Goal: Information Seeking & Learning: Check status

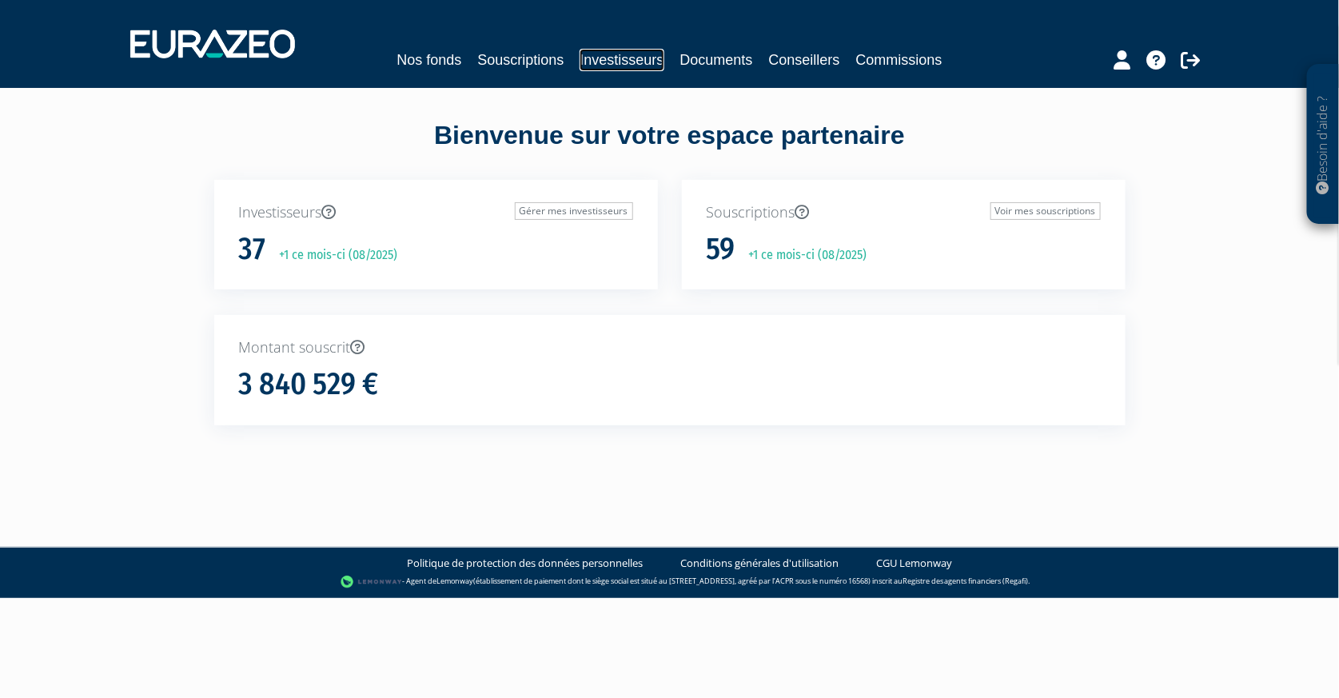
click at [624, 49] on link "Investisseurs" at bounding box center [622, 60] width 84 height 22
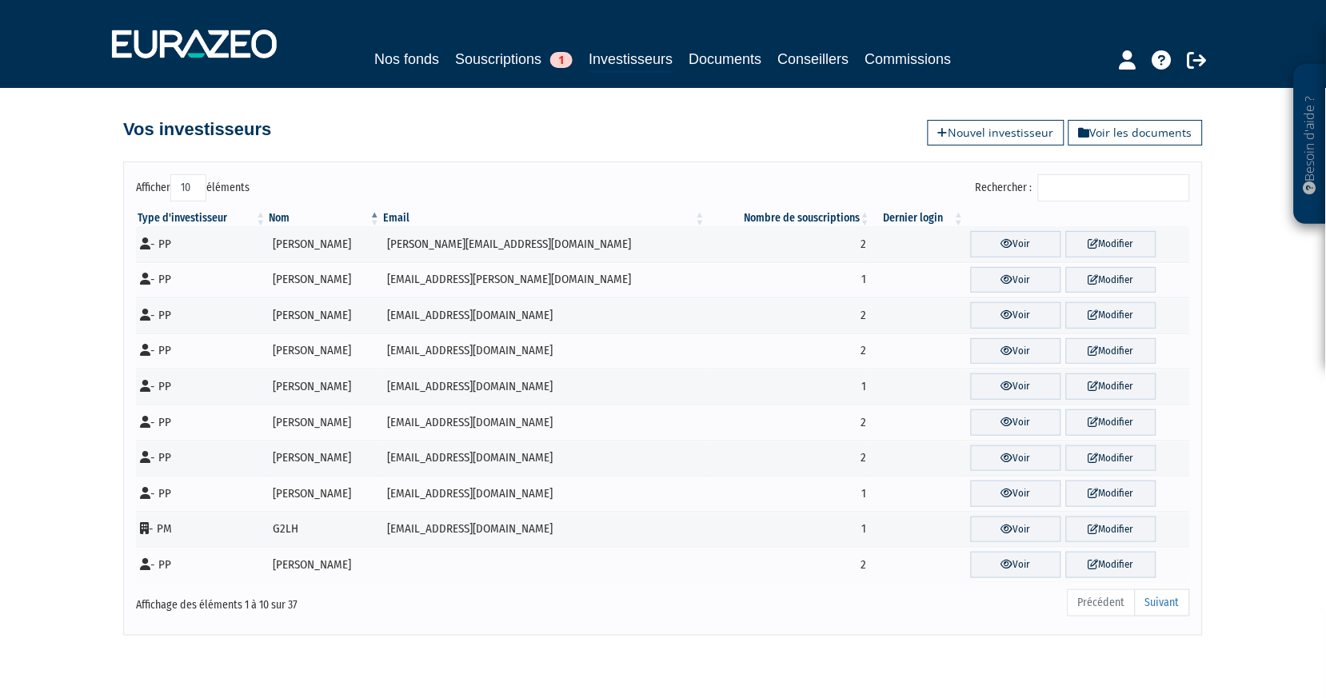
click at [179, 182] on select "10 25 50 100" at bounding box center [188, 187] width 36 height 27
select select "100"
click at [174, 174] on select "10 25 50 100" at bounding box center [188, 187] width 36 height 27
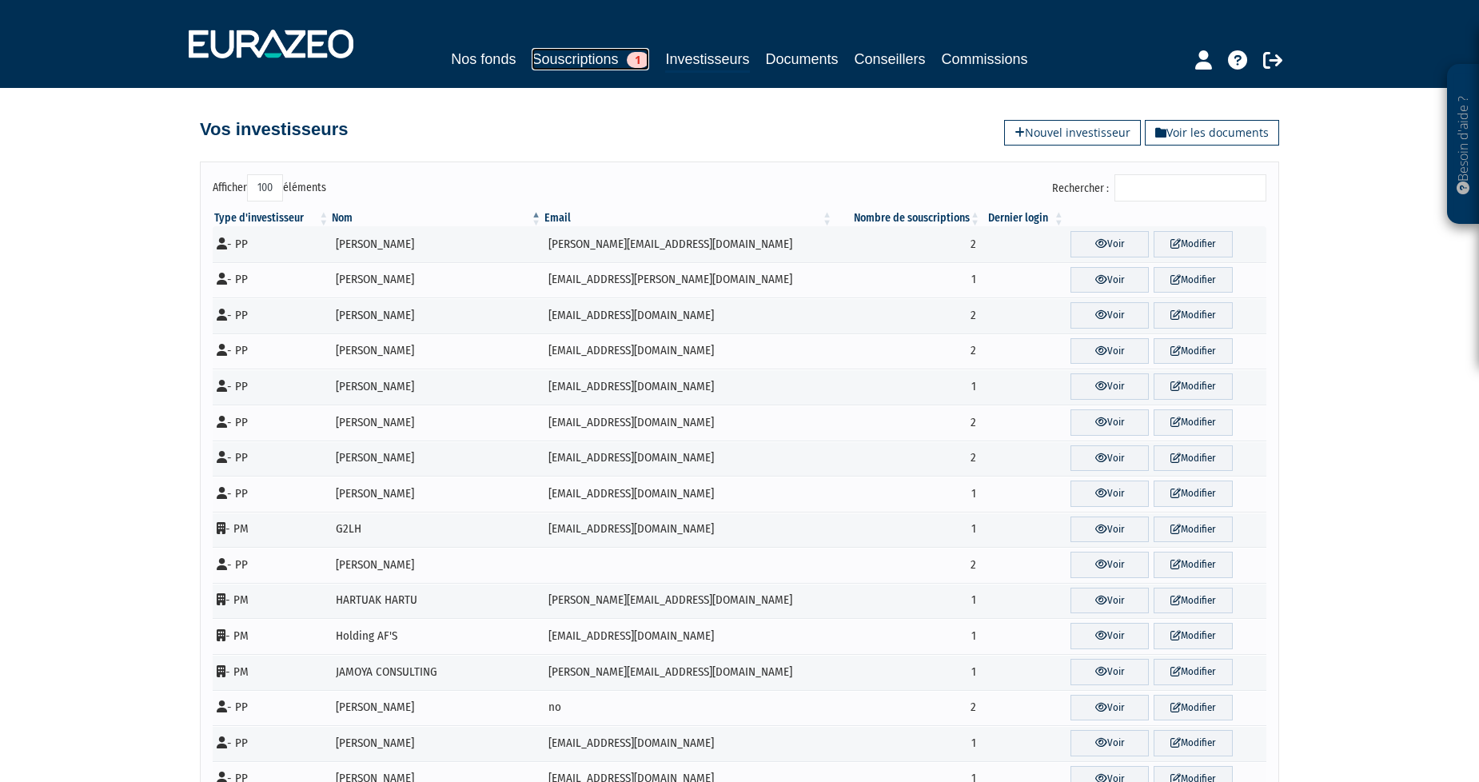
click at [569, 53] on link "Souscriptions 1" at bounding box center [591, 59] width 118 height 22
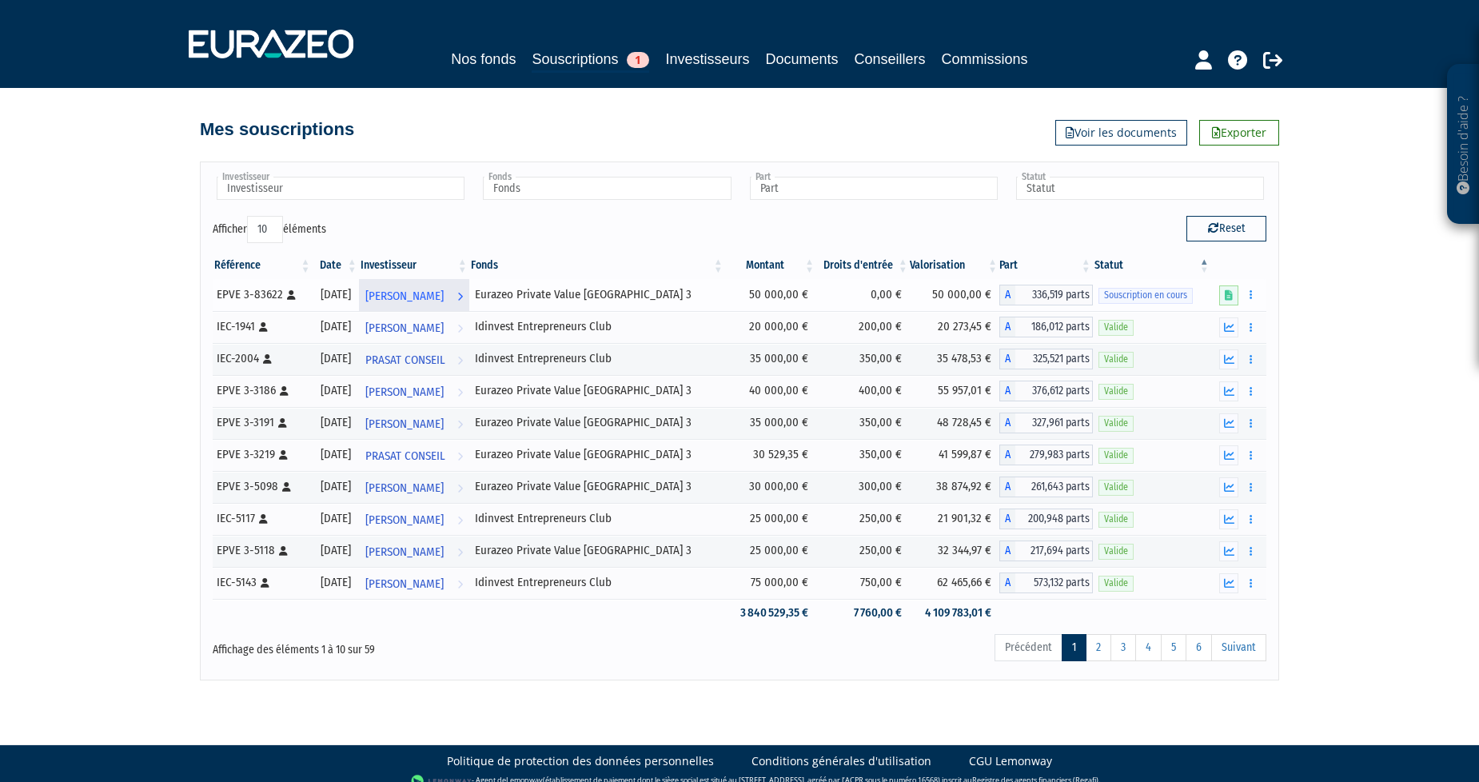
click at [444, 285] on span "[PERSON_NAME]" at bounding box center [404, 296] width 78 height 30
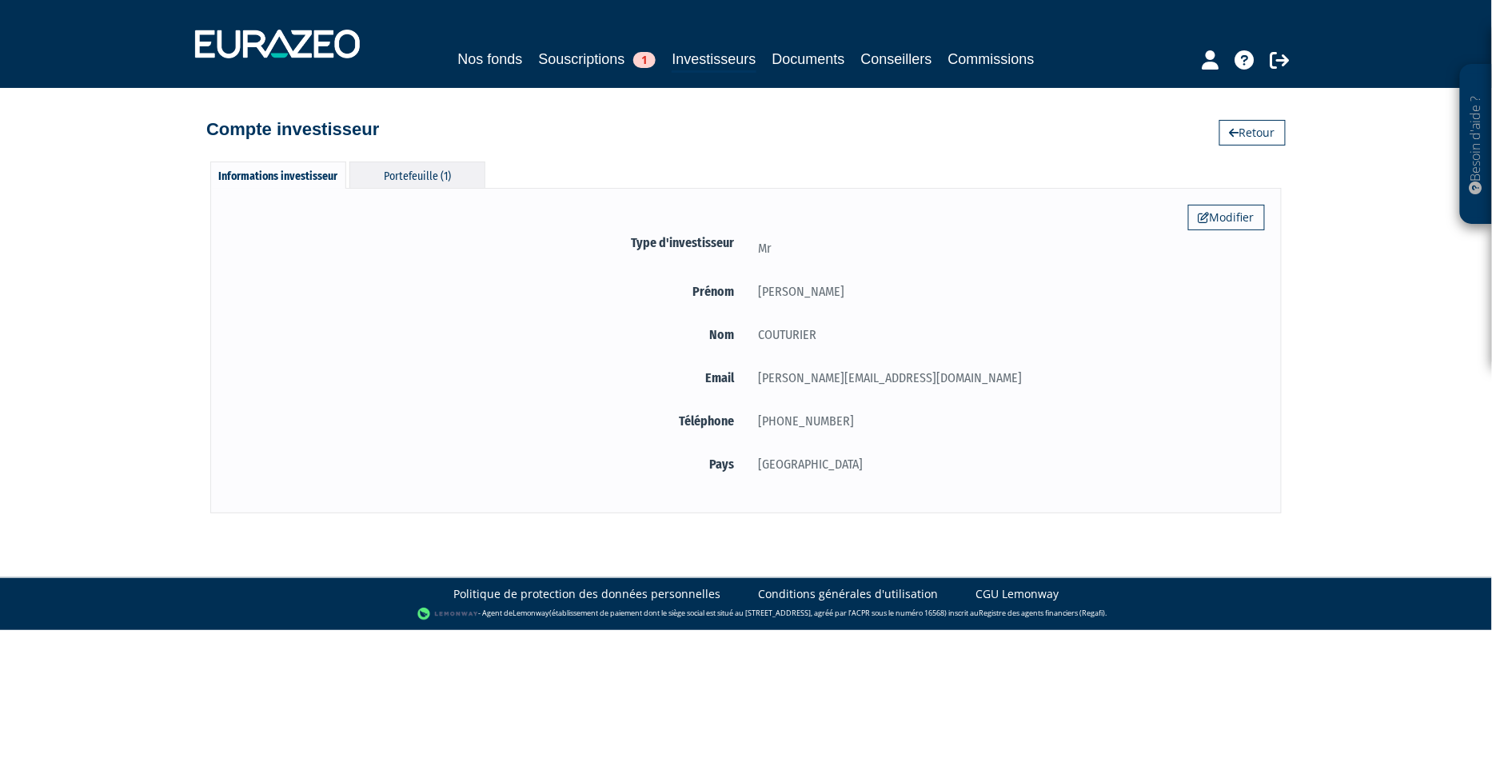
click at [421, 180] on div "Portefeuille (1)" at bounding box center [417, 175] width 136 height 26
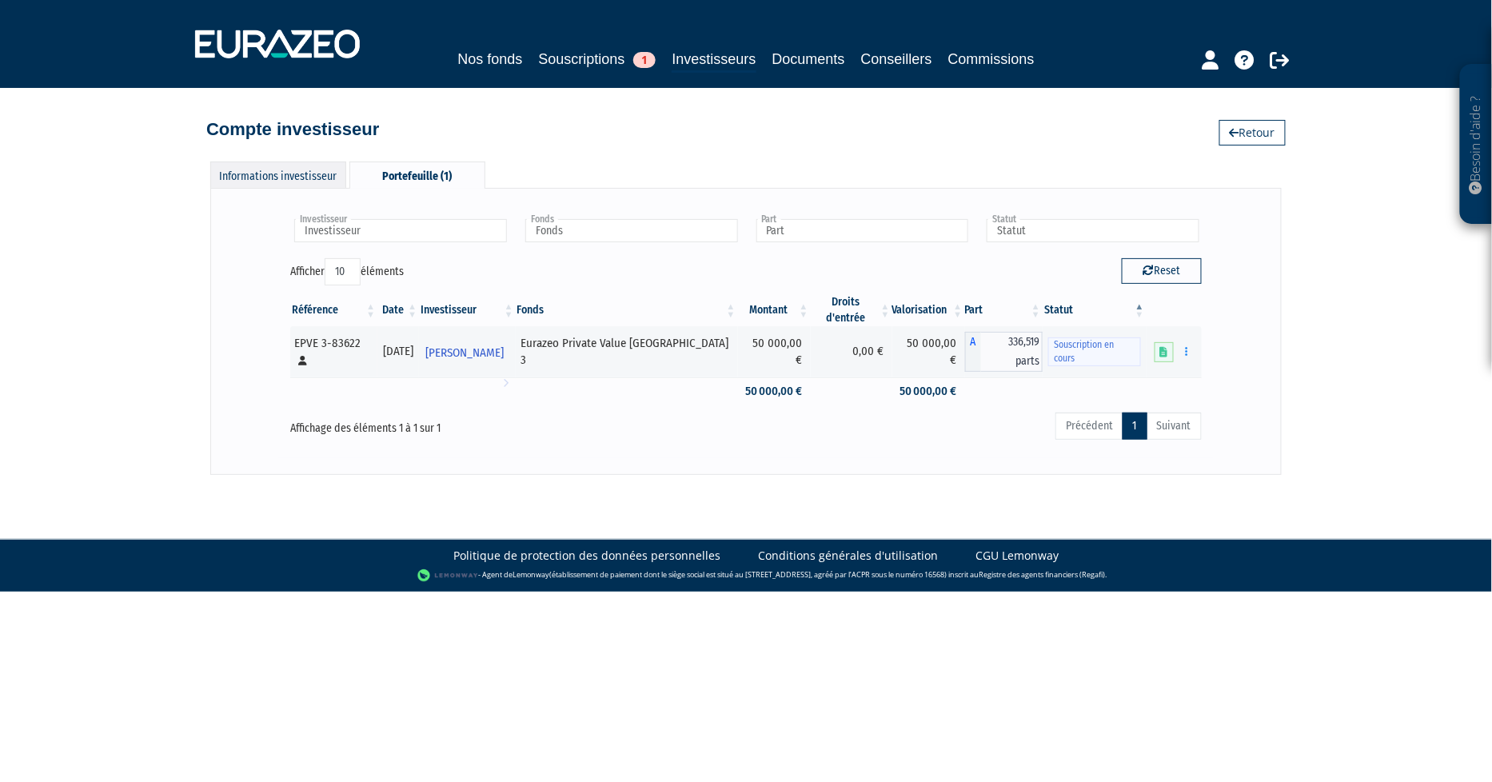
click at [300, 176] on div "Informations investisseur" at bounding box center [278, 175] width 136 height 26
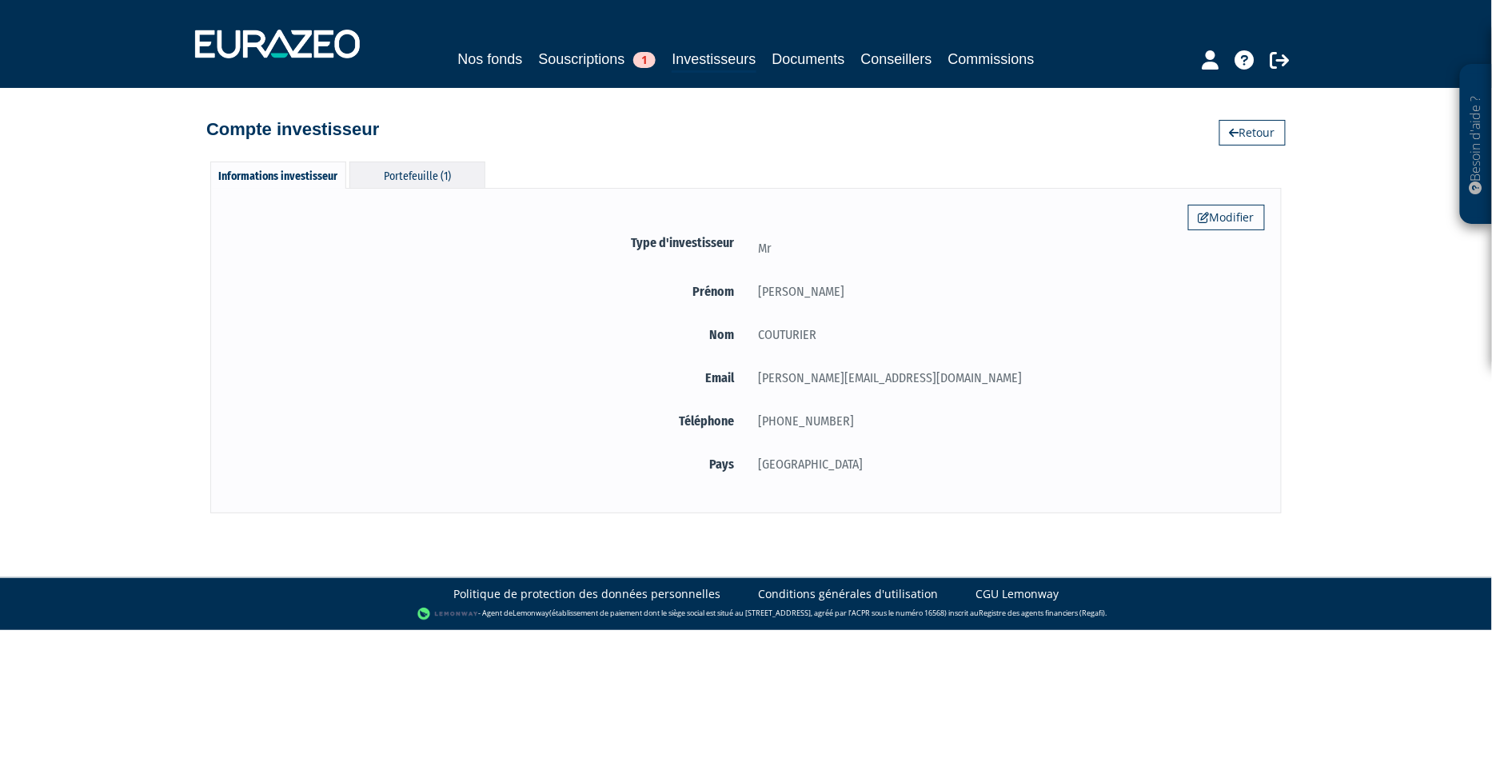
click at [402, 171] on div "Portefeuille (1)" at bounding box center [417, 175] width 136 height 26
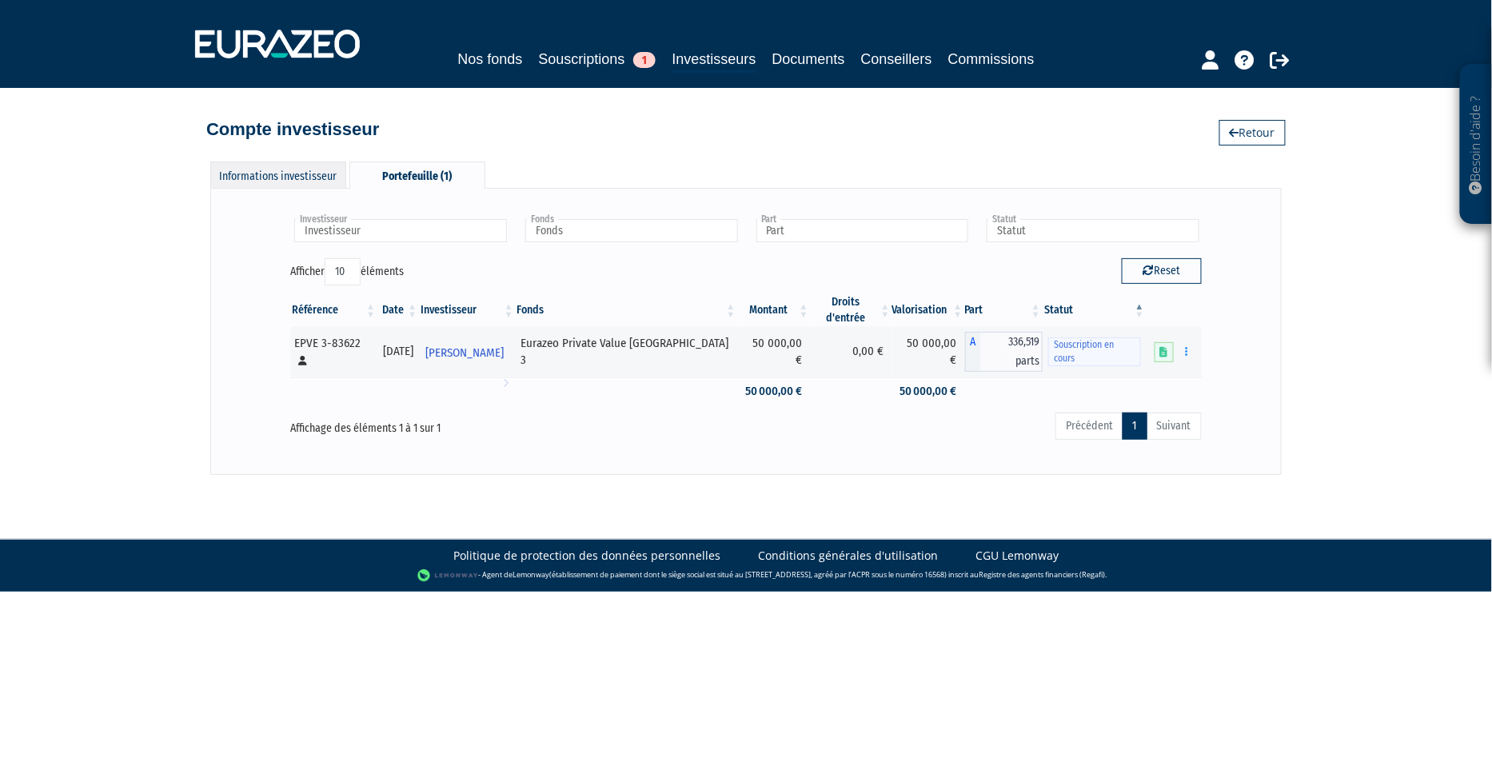
click at [292, 173] on div "Informations investisseur" at bounding box center [278, 175] width 136 height 26
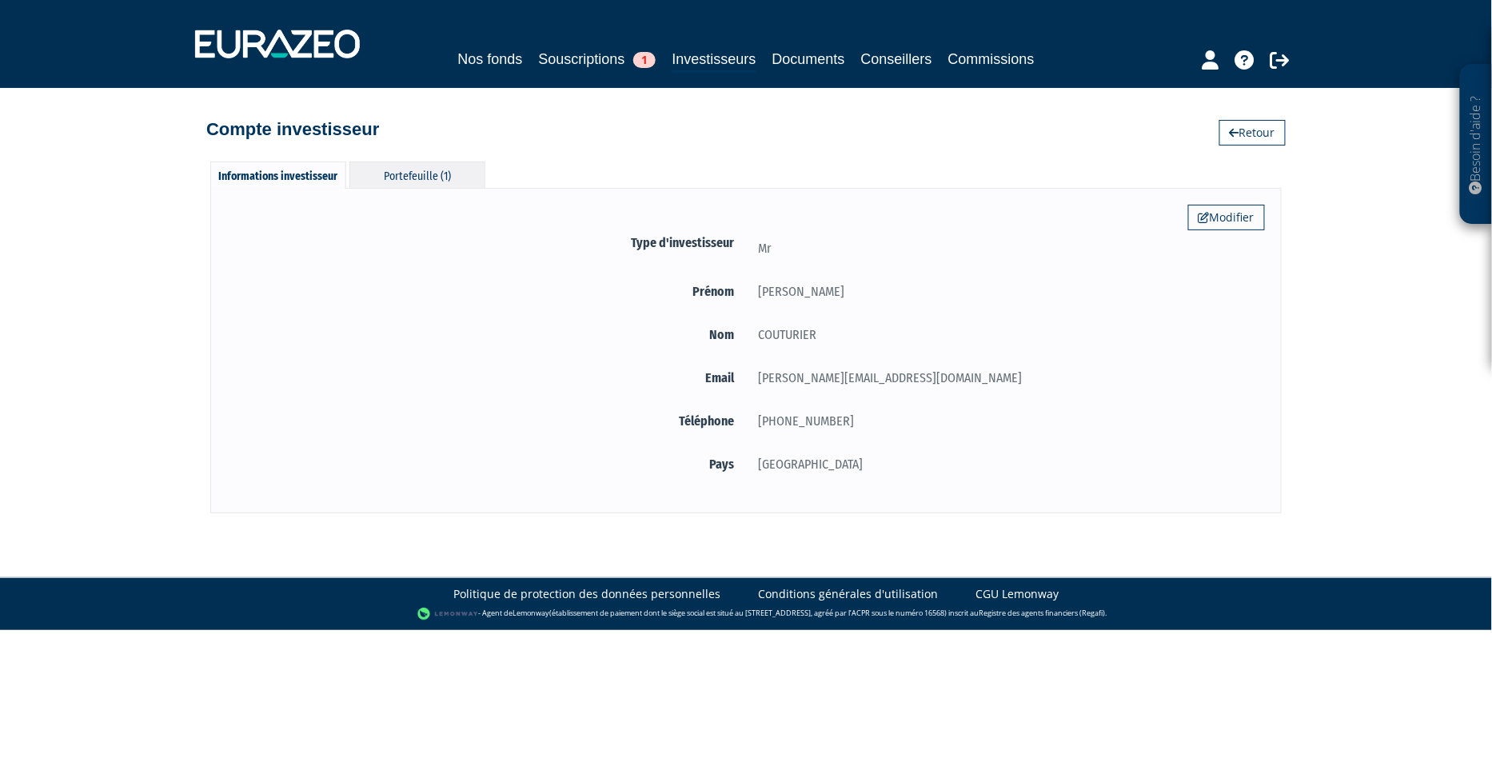
click at [405, 171] on div "Portefeuille (1)" at bounding box center [417, 175] width 136 height 26
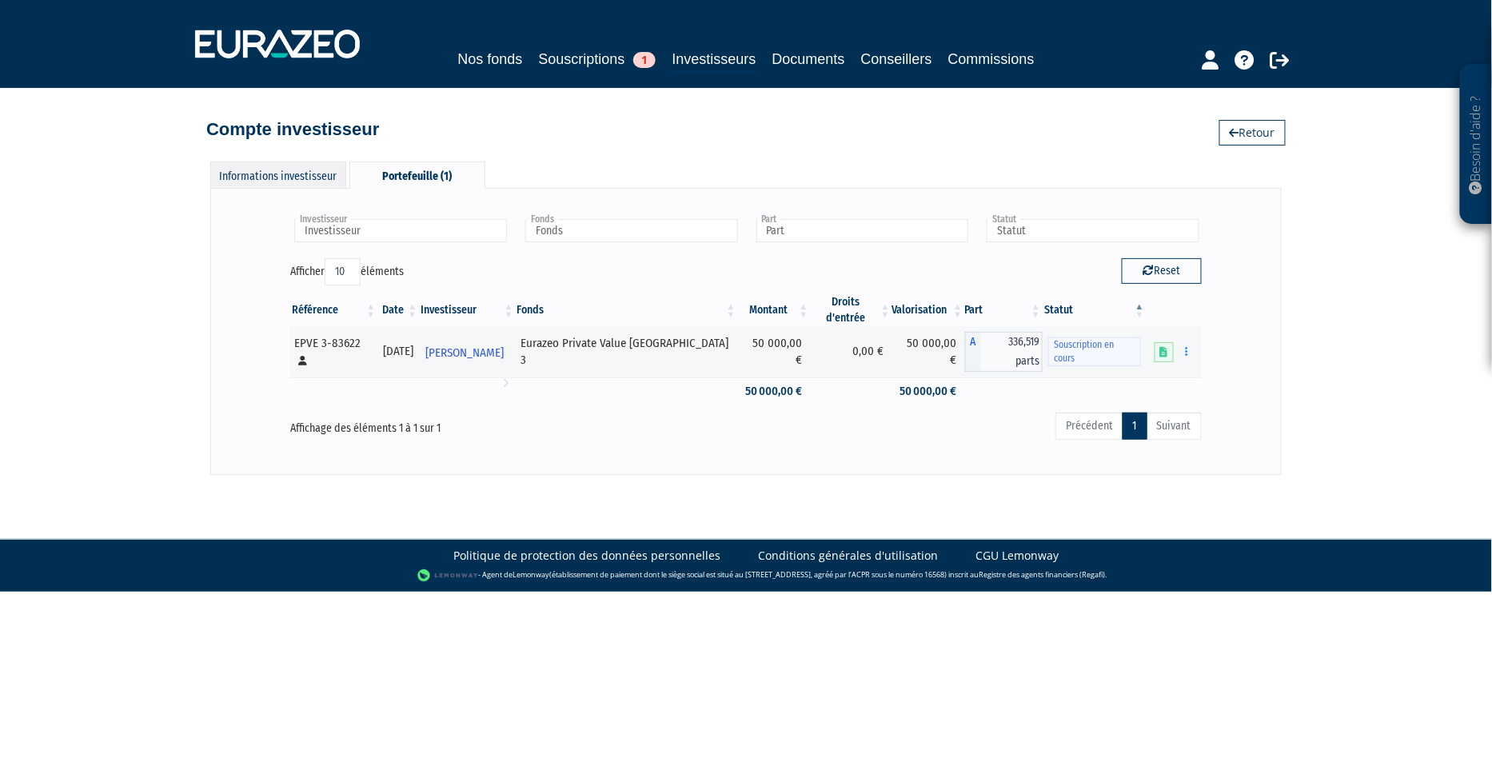
click at [290, 173] on div "Informations investisseur" at bounding box center [278, 175] width 136 height 26
